Goal: Task Accomplishment & Management: Manage account settings

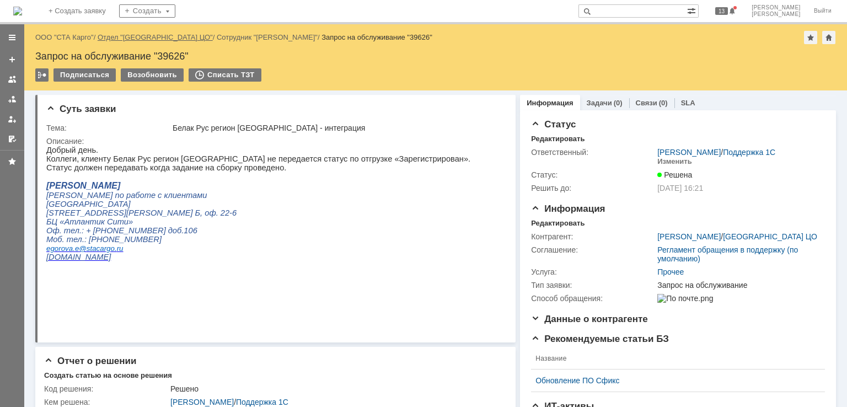
drag, startPoint x: 86, startPoint y: 39, endPoint x: 106, endPoint y: 40, distance: 19.9
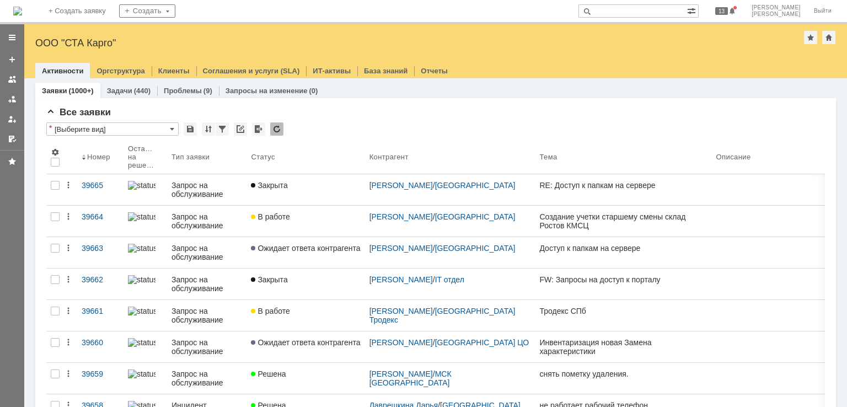
click at [86, 40] on div "ООО "СТА Карго"" at bounding box center [419, 43] width 769 height 11
click at [22, 10] on img at bounding box center [17, 11] width 9 height 9
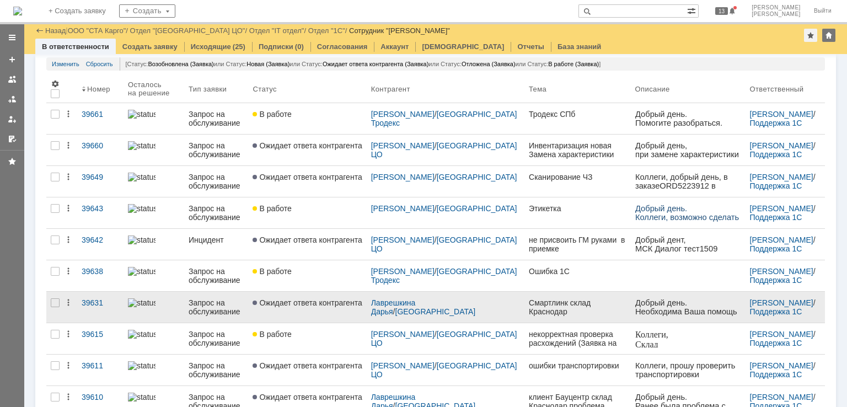
scroll to position [114, 0]
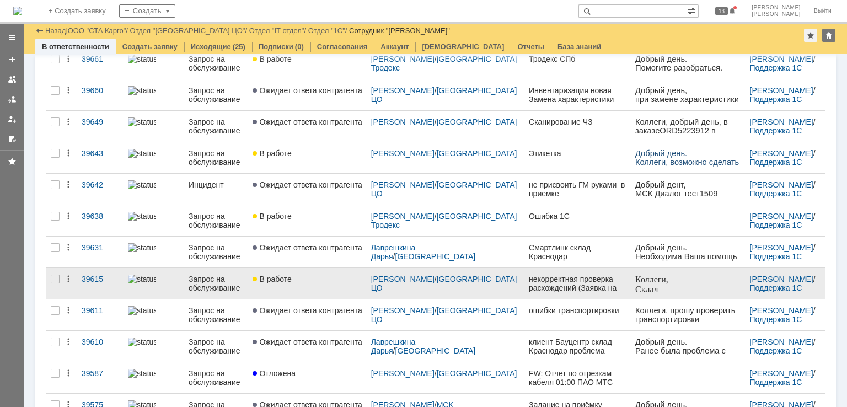
click at [315, 287] on link "В работе" at bounding box center [307, 283] width 118 height 31
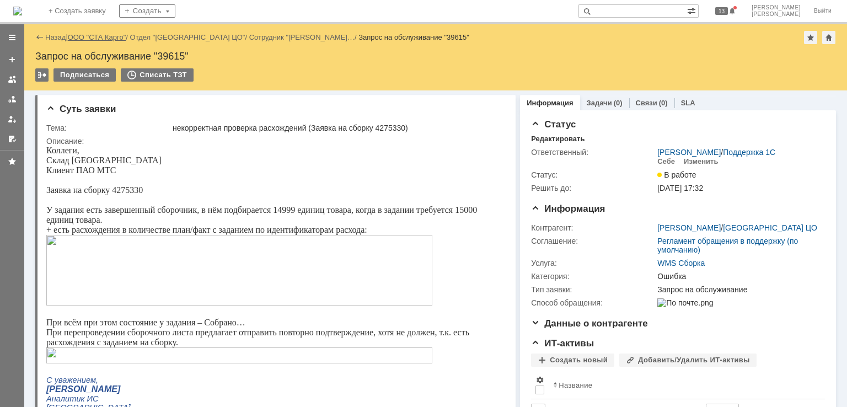
click at [95, 38] on link "ООО "СТА Карго"" at bounding box center [97, 37] width 58 height 8
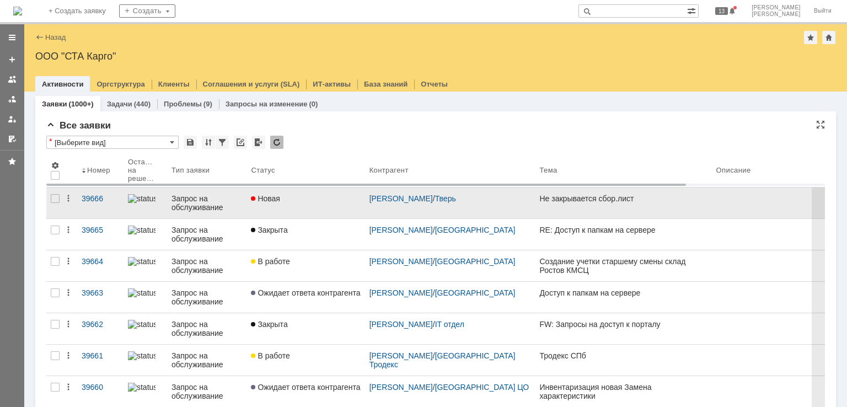
click at [318, 197] on div "Новая" at bounding box center [305, 198] width 109 height 9
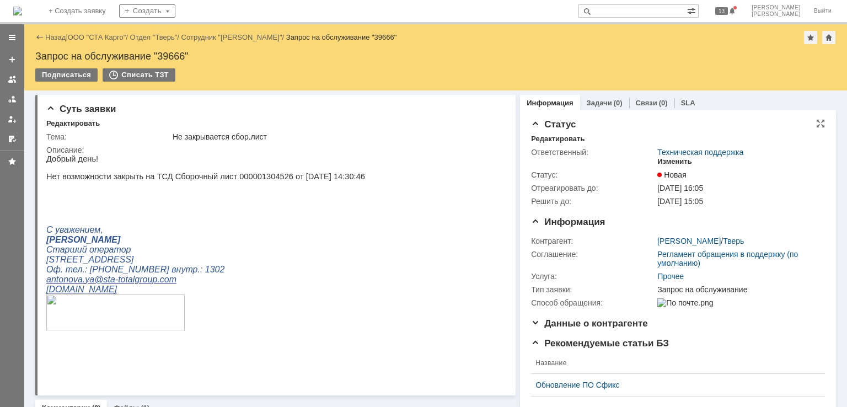
click at [671, 162] on div "Изменить" at bounding box center [674, 161] width 35 height 9
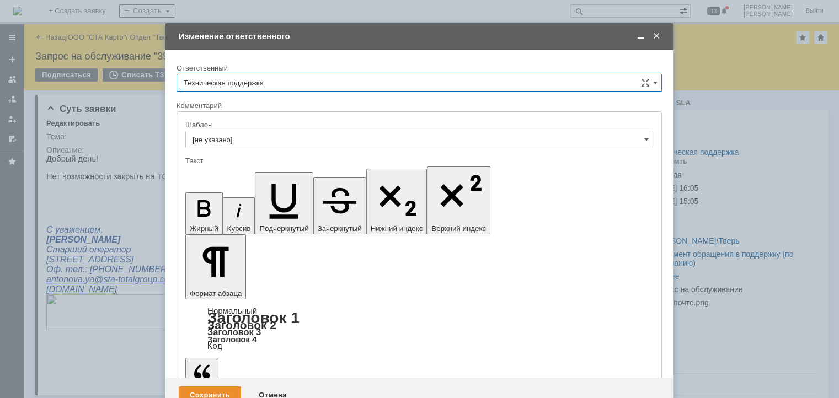
click at [335, 88] on input "Техническая поддержка" at bounding box center [418, 83] width 485 height 18
drag, startPoint x: 253, startPoint y: 144, endPoint x: 246, endPoint y: 170, distance: 27.3
click at [253, 143] on div "[PERSON_NAME]" at bounding box center [419, 140] width 484 height 18
type input "[PERSON_NAME]"
click at [216, 387] on div "Сохранить" at bounding box center [210, 396] width 62 height 18
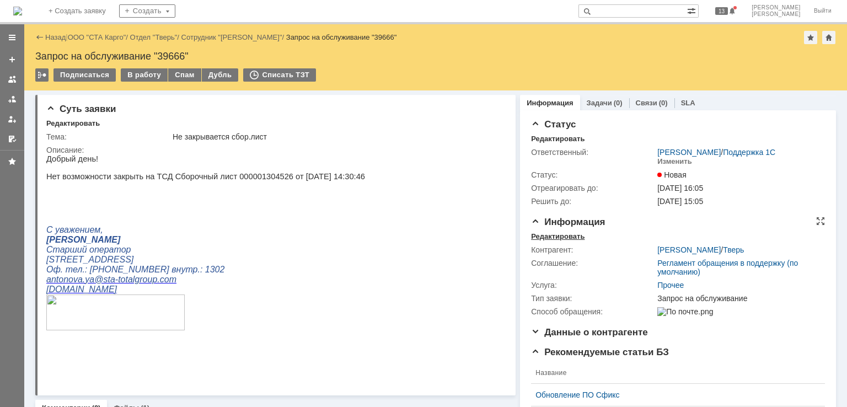
click at [562, 233] on div "Редактировать" at bounding box center [558, 236] width 54 height 9
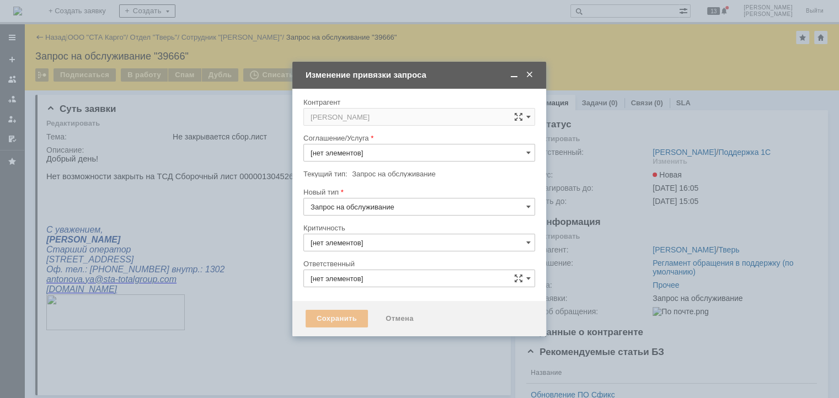
type input "3. Низкая"
type input "[PERSON_NAME]"
type input "Прочее"
type input "[не указано]"
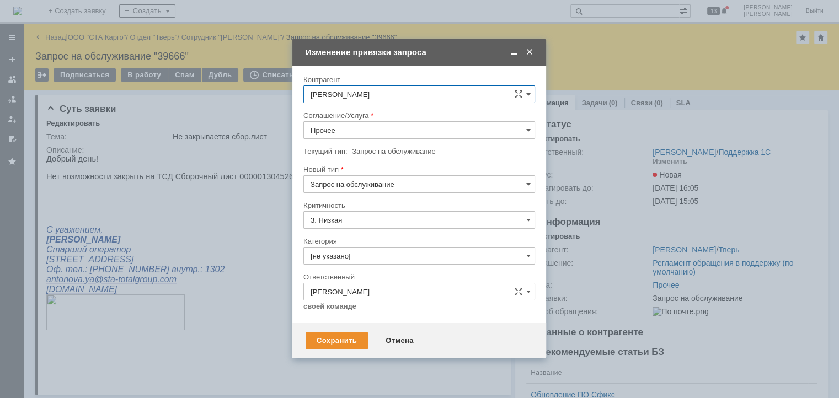
click at [360, 179] on input "Запрос на обслуживание" at bounding box center [419, 184] width 232 height 18
click at [384, 131] on input "Прочее" at bounding box center [419, 130] width 232 height 18
type input "Запрос на обслуживание"
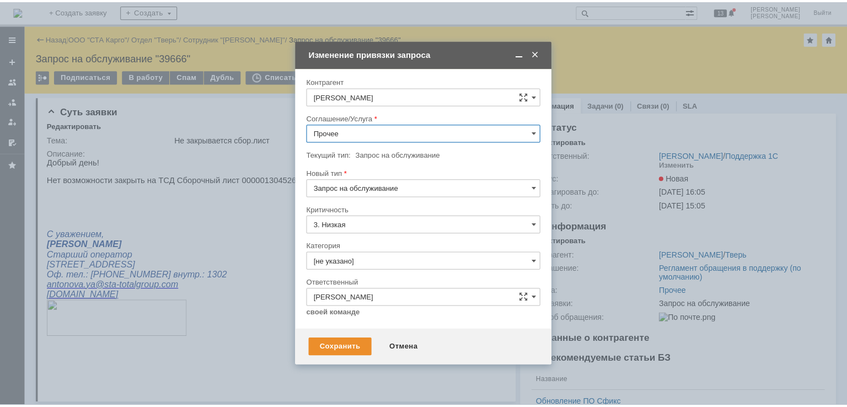
scroll to position [431, 0]
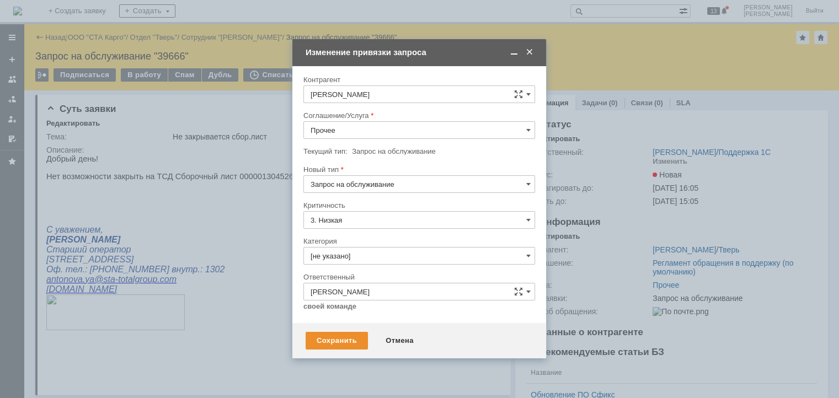
click at [377, 189] on span "WMS Сборка ТСД" at bounding box center [419, 193] width 217 height 9
type input "WMS Сборка ТСД"
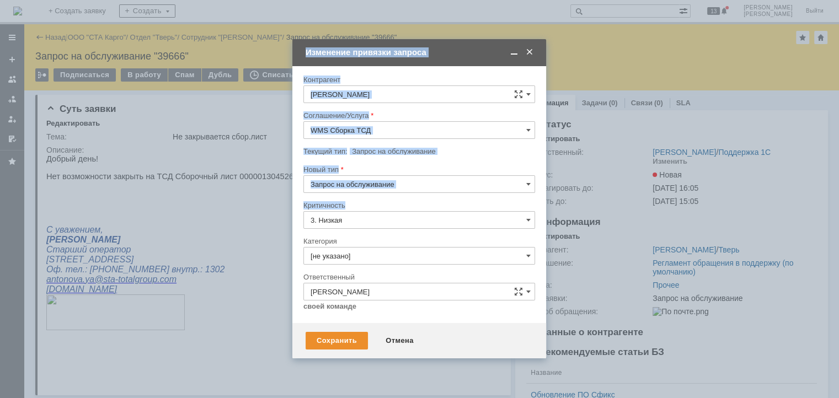
drag, startPoint x: 340, startPoint y: 337, endPoint x: 372, endPoint y: 190, distance: 150.0
click at [368, 201] on div "Внимание! Контрагент Антонова Яна Соглашение/Услуга WMS Сборка ТСД Текущий тип:…" at bounding box center [419, 212] width 254 height 292
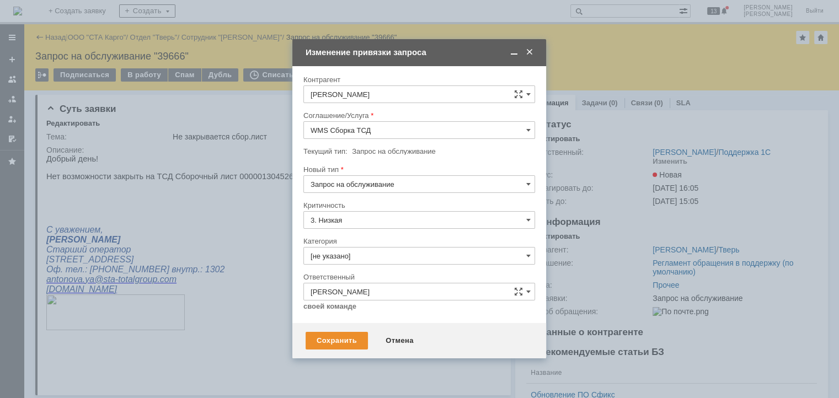
click at [382, 179] on input "Запрос на обслуживание" at bounding box center [419, 184] width 232 height 18
click at [349, 230] on div "Запрос на обслуживание" at bounding box center [419, 223] width 231 height 18
click at [378, 186] on input "Запрос на обслуживание" at bounding box center [419, 184] width 232 height 18
click at [347, 241] on span "Инцидент" at bounding box center [419, 241] width 217 height 9
type input "Инцидент"
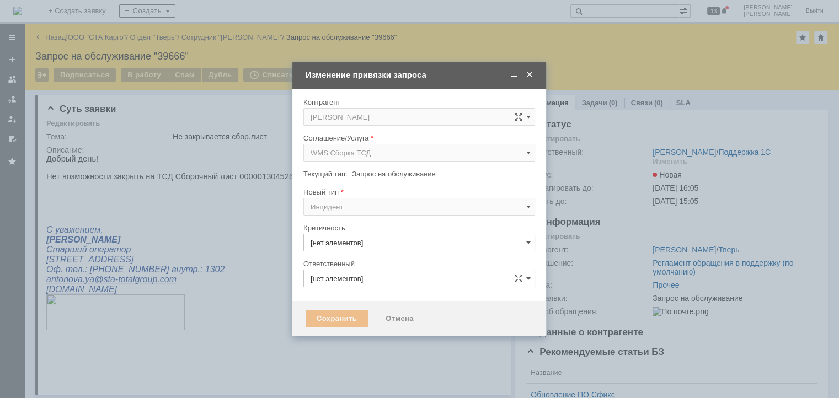
type input "3. Низкая"
type input "[PERSON_NAME]"
type input "[не указано]"
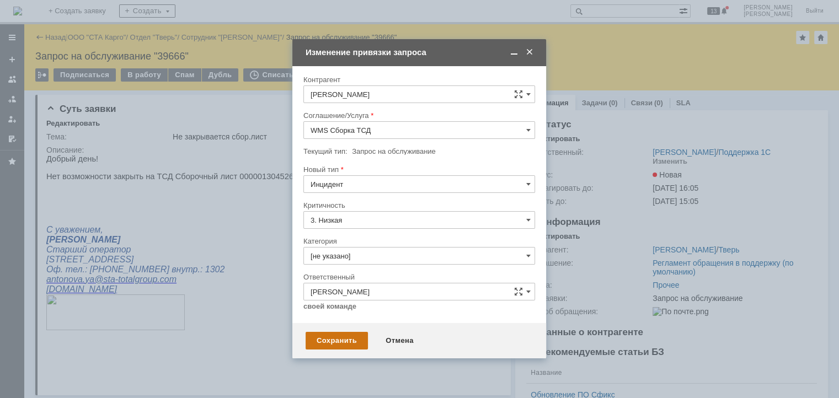
type input "Инцидент"
click at [344, 347] on div "Сохранить" at bounding box center [337, 341] width 62 height 18
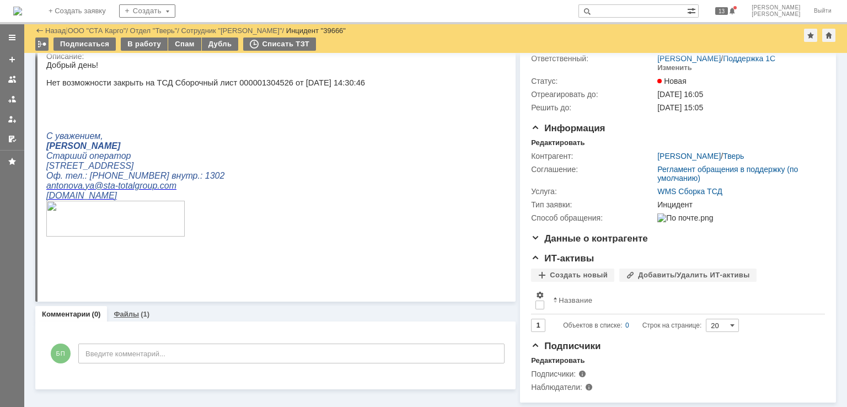
click at [131, 312] on div "Файлы (1)" at bounding box center [131, 314] width 49 height 16
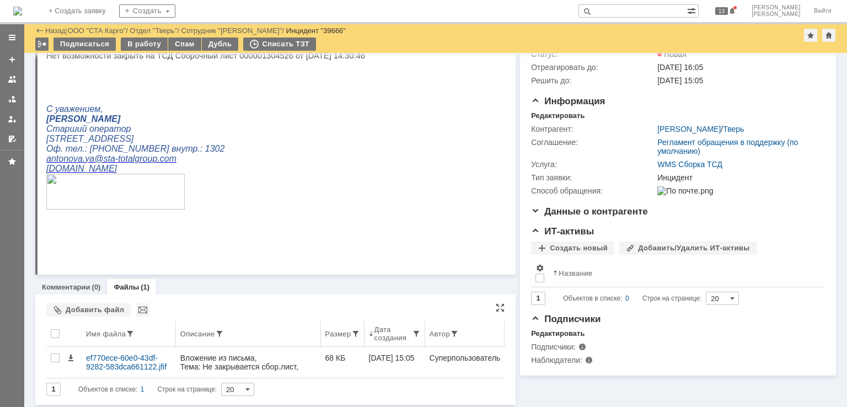
scroll to position [85, 0]
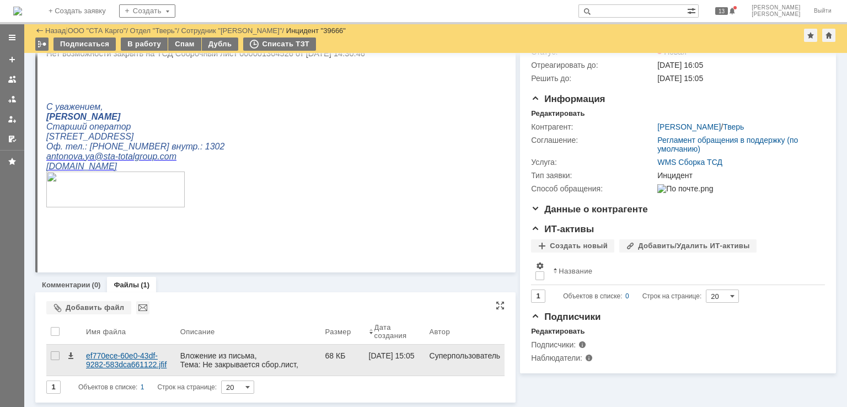
click at [117, 351] on div "ef770ece-60e0-43df-9282-583dca661122.jfif" at bounding box center [128, 360] width 85 height 18
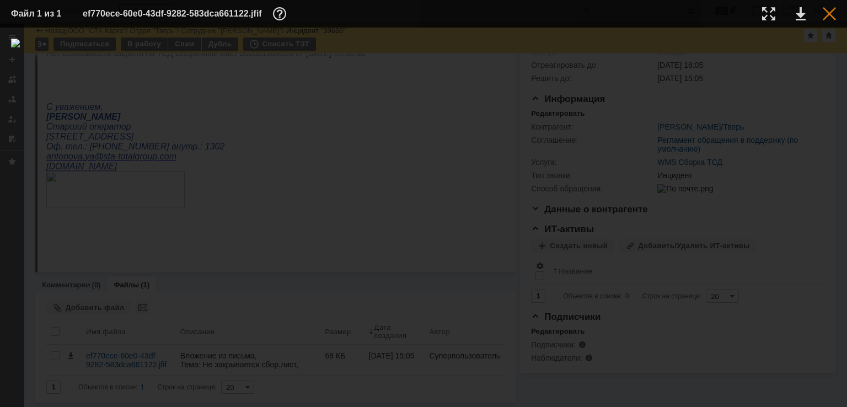
click at [827, 14] on div at bounding box center [829, 13] width 13 height 13
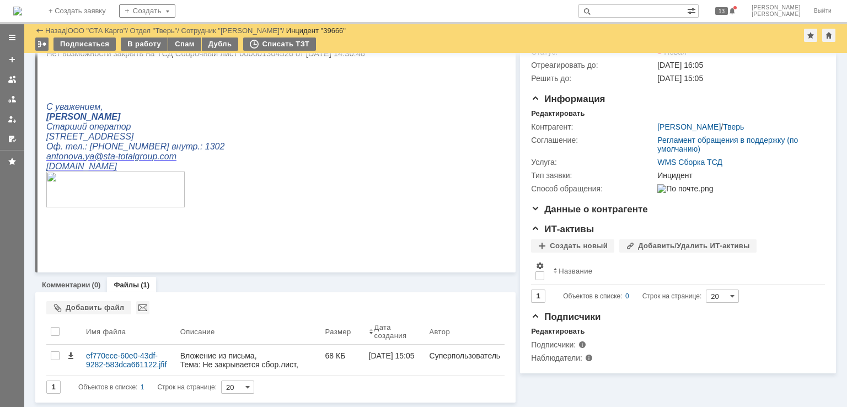
scroll to position [0, 0]
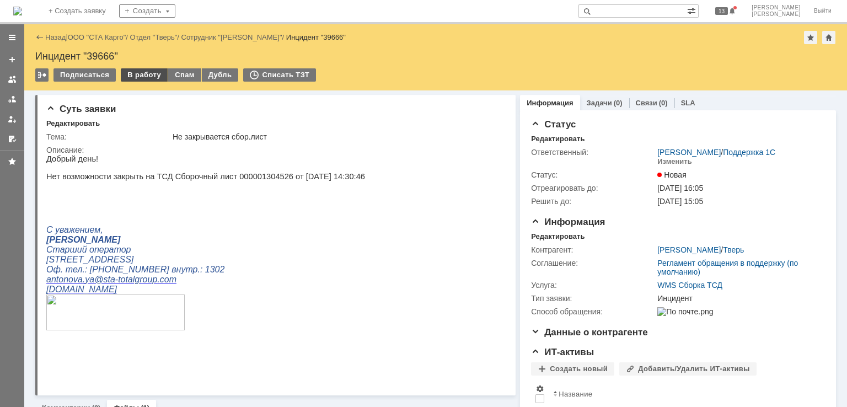
click at [152, 78] on div "В работу" at bounding box center [144, 74] width 47 height 13
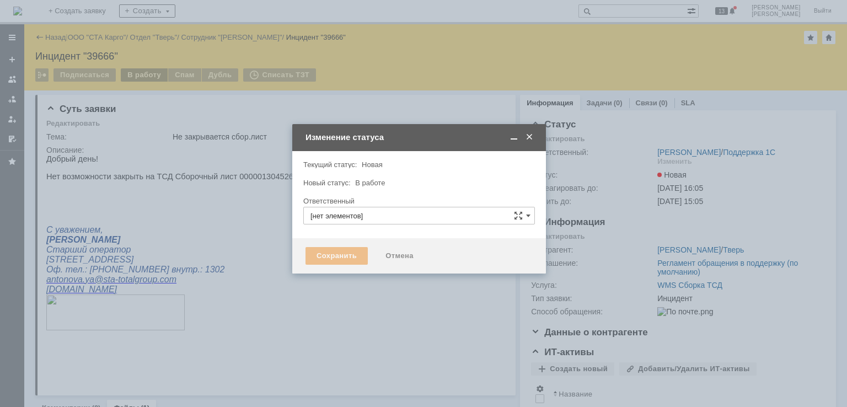
type input "[PERSON_NAME]"
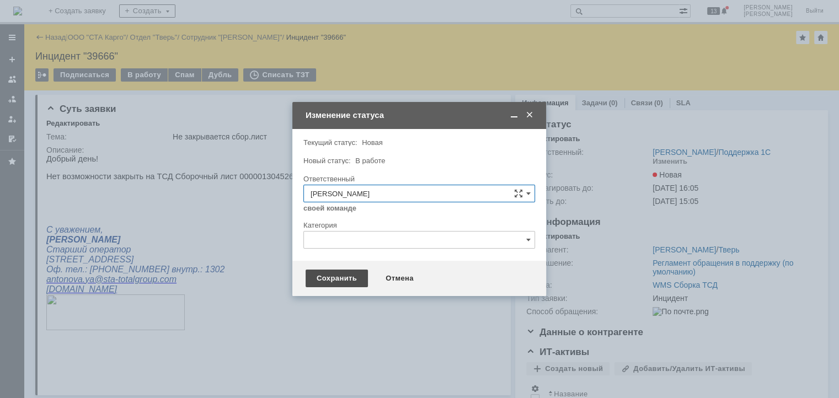
click at [322, 276] on div "Сохранить" at bounding box center [337, 279] width 62 height 18
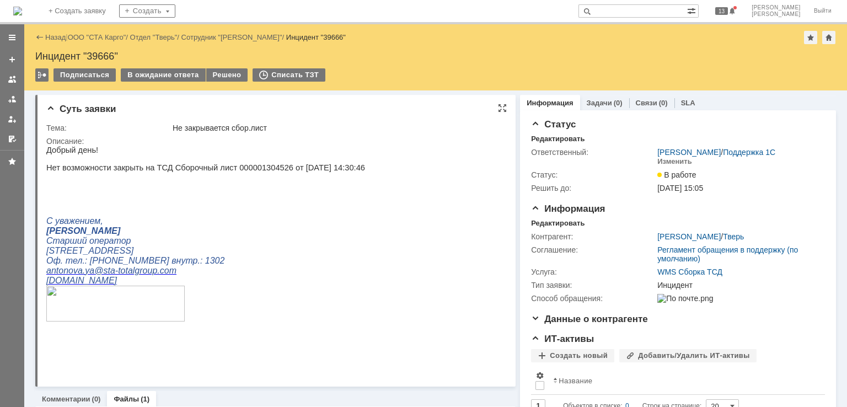
click at [247, 171] on span "Нет возможности закрыть на ТСД Сборочный лист 000001304526 от [DATE] 14:30:46" at bounding box center [205, 167] width 319 height 9
copy span "000001304526"
click at [256, 172] on span "Нет возможности закрыть на ТСД Сборочный лист 000001304526 от [DATE] 14:30:46" at bounding box center [205, 167] width 319 height 9
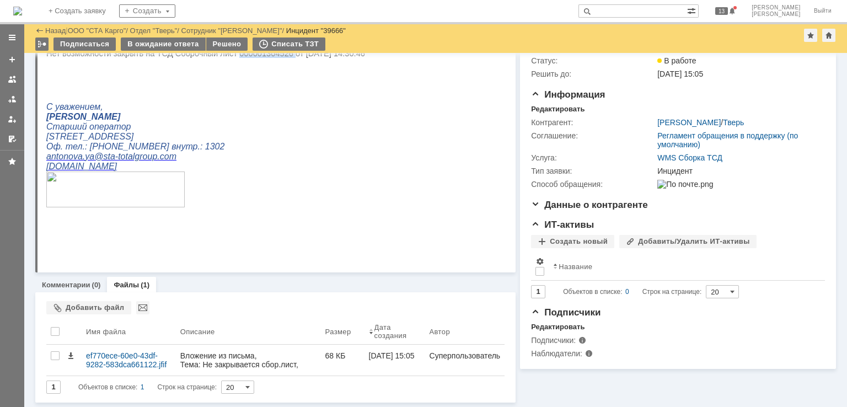
scroll to position [77, 0]
drag, startPoint x: 75, startPoint y: 287, endPoint x: 6, endPoint y: 228, distance: 91.1
click at [75, 287] on link "Комментарии" at bounding box center [66, 285] width 49 height 8
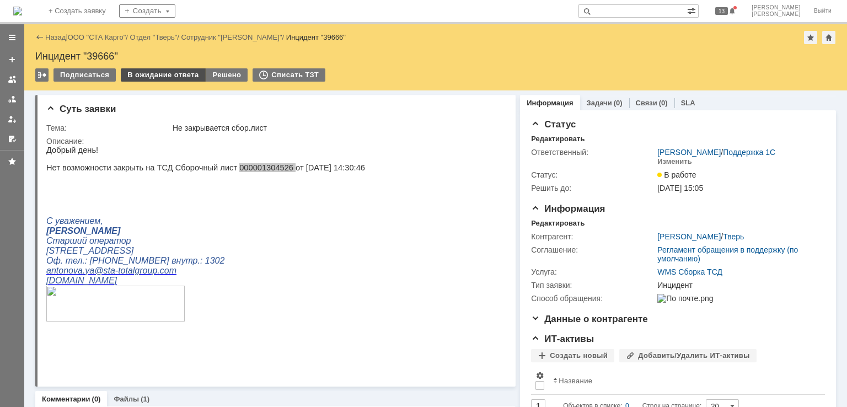
click at [169, 74] on div "В ожидание ответа" at bounding box center [163, 74] width 84 height 13
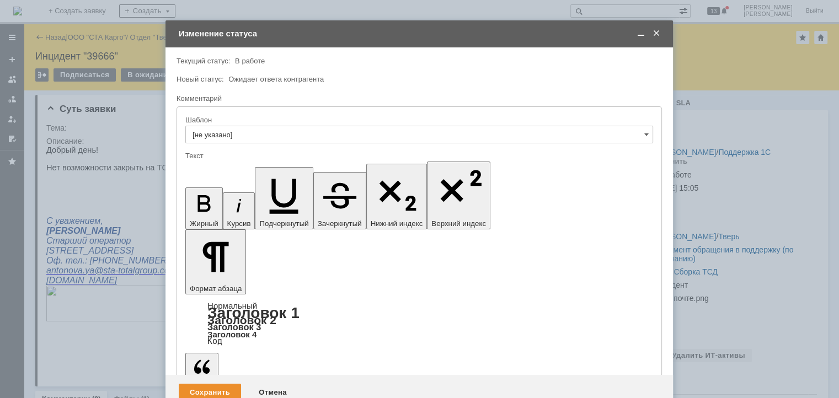
click at [215, 384] on div "Сохранить" at bounding box center [210, 393] width 62 height 18
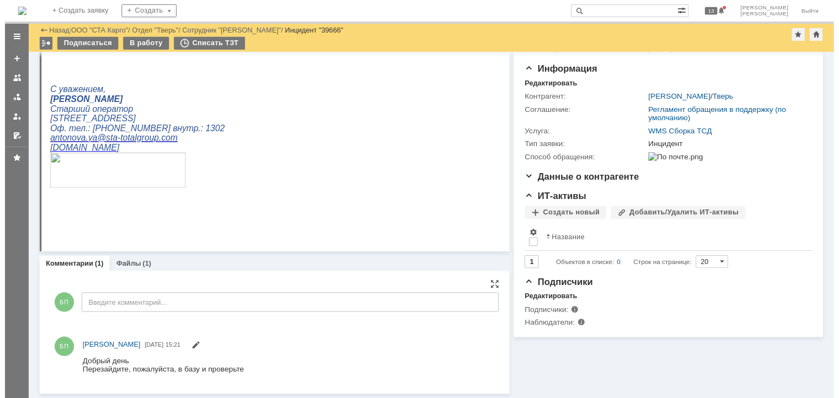
scroll to position [101, 0]
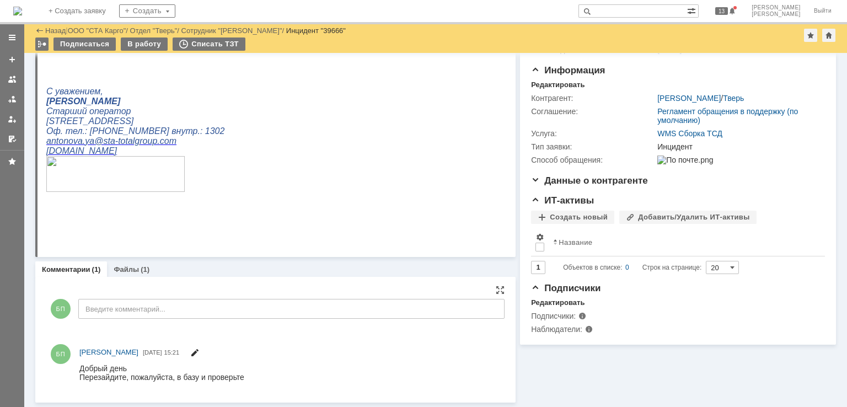
click at [196, 351] on span at bounding box center [194, 354] width 9 height 9
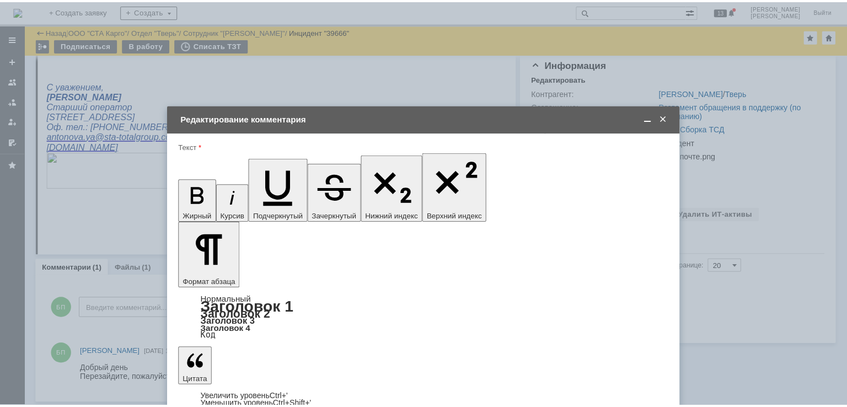
scroll to position [0, 0]
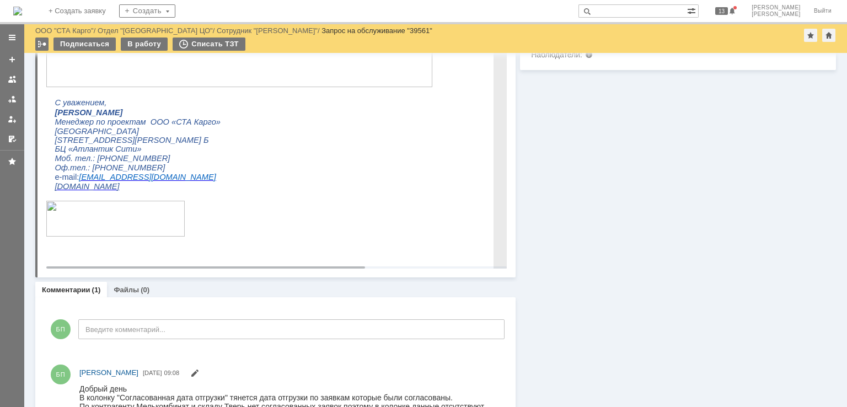
scroll to position [405, 0]
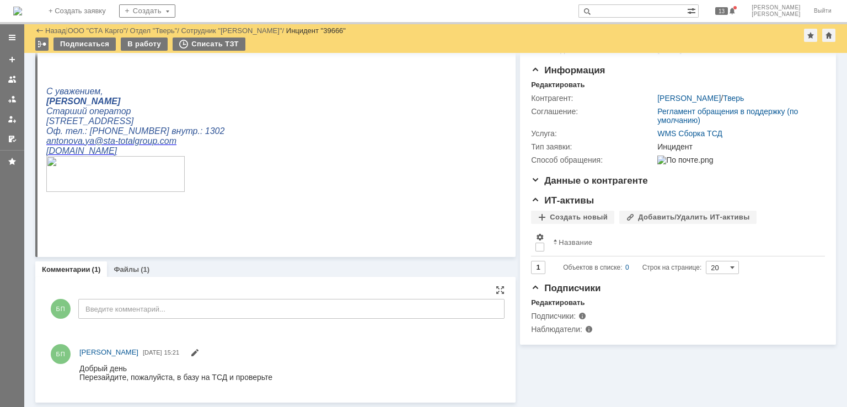
scroll to position [101, 0]
